Goal: Navigation & Orientation: Find specific page/section

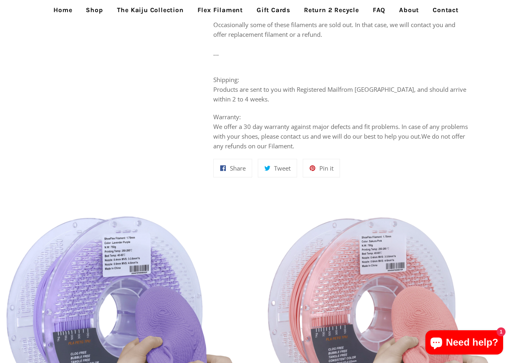
scroll to position [485, 0]
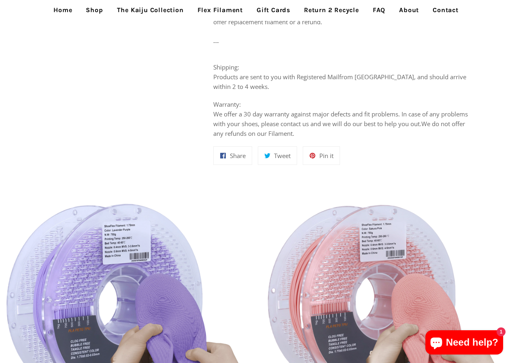
click at [320, 4] on link "Return 2 Recycle" at bounding box center [331, 10] width 67 height 20
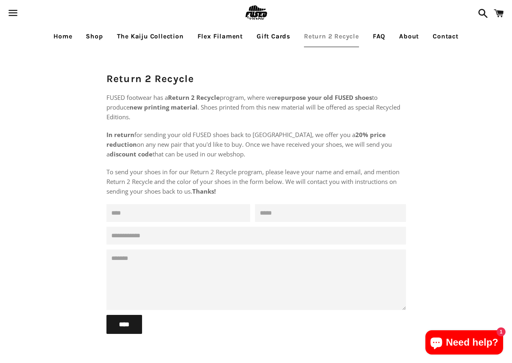
click at [102, 35] on link "Shop" at bounding box center [94, 36] width 29 height 20
